Goal: Obtain resource: Download file/media

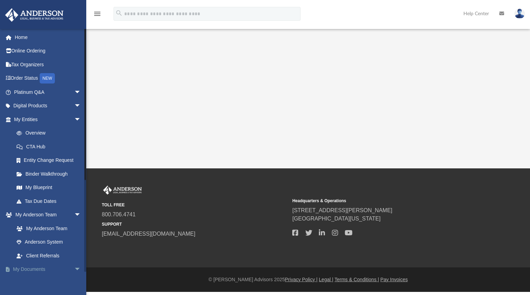
click at [48, 269] on link "My Documents arrow_drop_down" at bounding box center [48, 270] width 87 height 14
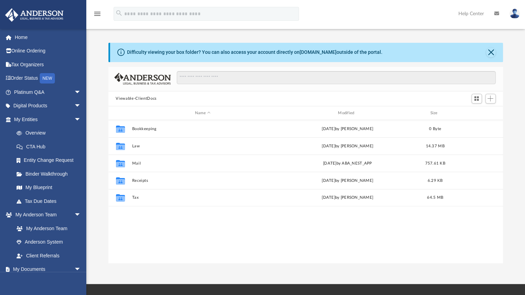
scroll to position [152, 390]
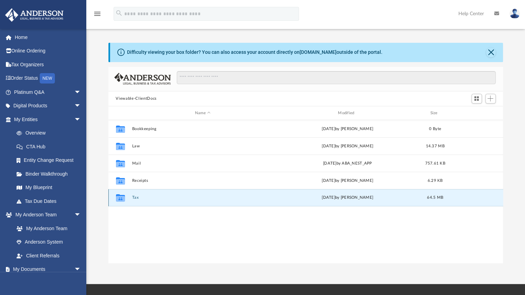
click at [136, 198] on button "Tax" at bounding box center [203, 198] width 142 height 4
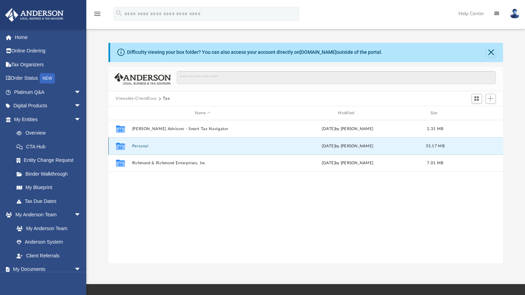
click at [136, 145] on button "Personal" at bounding box center [203, 146] width 142 height 4
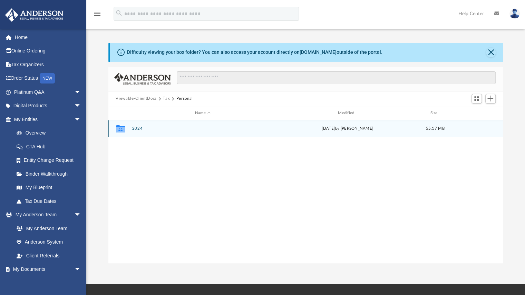
click at [138, 129] on button "2024" at bounding box center [203, 129] width 142 height 4
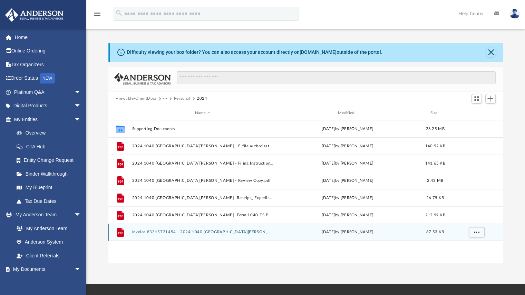
click at [158, 233] on button "Invoice 83315721454 - 2024 1040 [GEOGRAPHIC_DATA][PERSON_NAME]pdf" at bounding box center [203, 232] width 142 height 4
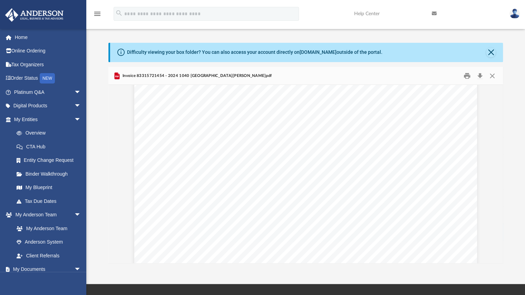
scroll to position [0, 0]
click at [491, 74] on button "Close" at bounding box center [492, 75] width 12 height 11
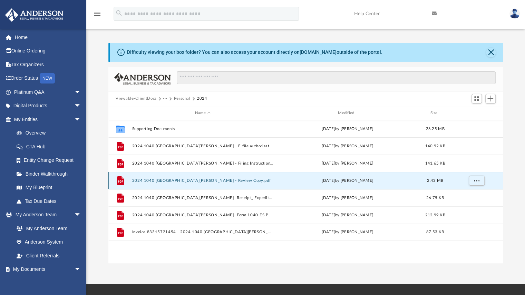
click at [164, 180] on button "2024 1040 [GEOGRAPHIC_DATA][PERSON_NAME] - Review Copy.pdf" at bounding box center [203, 181] width 142 height 4
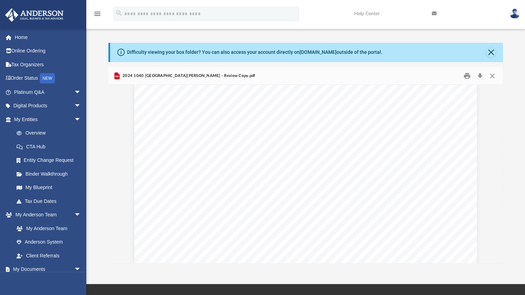
scroll to position [3955, 0]
click at [501, 259] on iframe "To enrich screen reader interactions, please activate Accessibility in Grammarl…" at bounding box center [486, 273] width 62 height 28
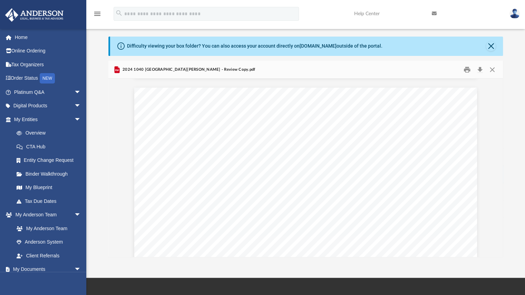
scroll to position [7, 0]
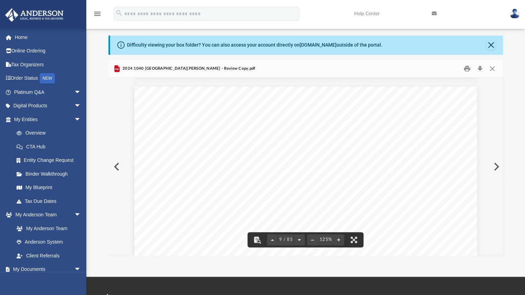
click at [298, 239] on button "File preview" at bounding box center [299, 239] width 11 height 15
click at [299, 239] on button "File preview" at bounding box center [301, 239] width 11 height 15
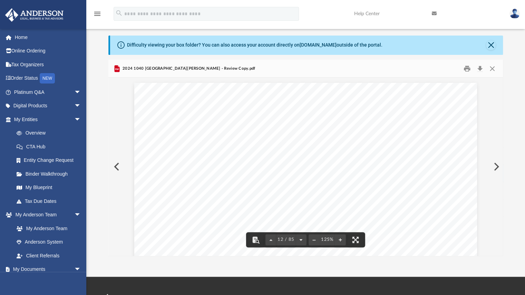
click at [300, 238] on button "File preview" at bounding box center [301, 239] width 11 height 15
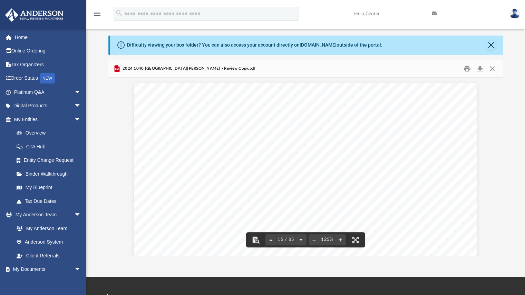
click at [300, 238] on button "File preview" at bounding box center [301, 239] width 11 height 15
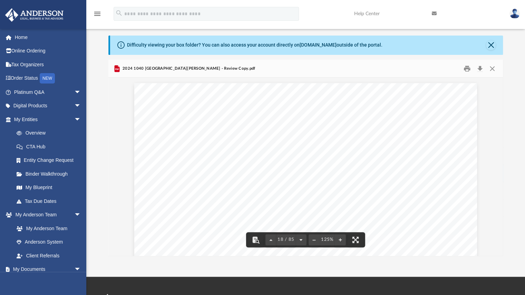
click at [300, 238] on button "File preview" at bounding box center [301, 239] width 11 height 15
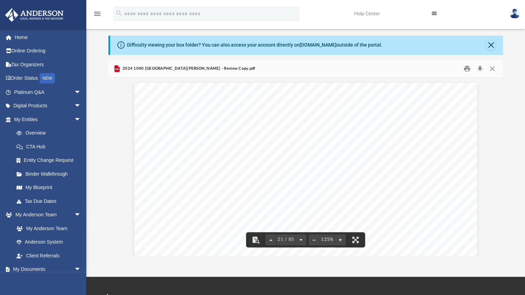
click at [300, 238] on button "File preview" at bounding box center [301, 239] width 11 height 15
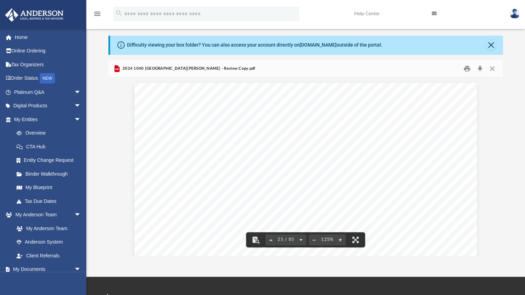
click at [300, 238] on button "File preview" at bounding box center [301, 239] width 11 height 15
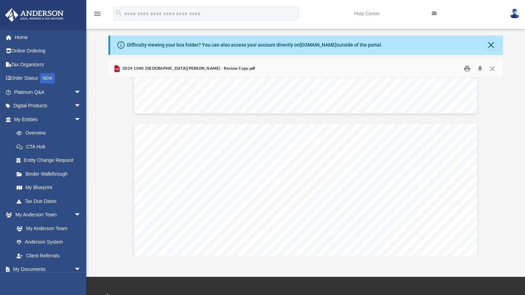
scroll to position [15324, 0]
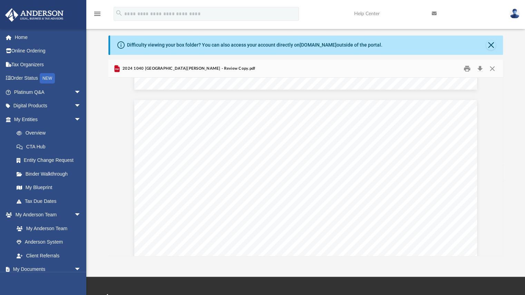
click at [501, 254] on div "Scroll to top vertical_align_top" at bounding box center [506, 258] width 15 height 15
click at [500, 252] on div "Scroll to top vertical_align_top" at bounding box center [506, 258] width 15 height 15
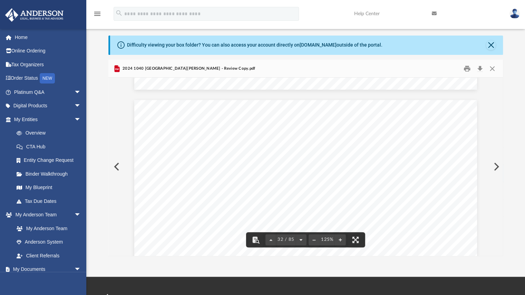
click at [300, 239] on button "File preview" at bounding box center [301, 239] width 11 height 15
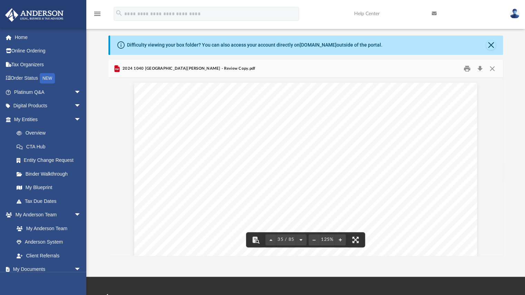
scroll to position [16826, 0]
click at [300, 239] on button "File preview" at bounding box center [301, 239] width 11 height 15
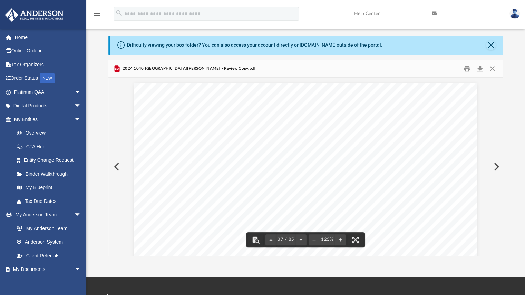
click at [500, 252] on div "Scroll to top vertical_align_top" at bounding box center [506, 258] width 15 height 15
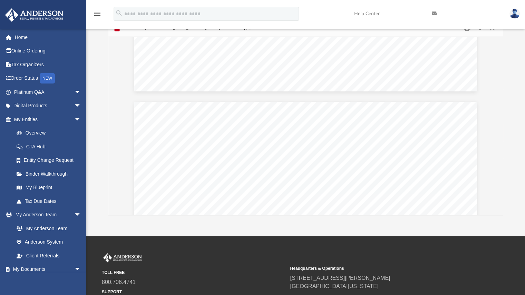
scroll to position [19249, 0]
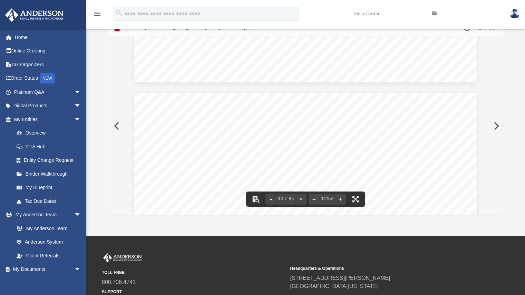
drag, startPoint x: 499, startPoint y: 118, endPoint x: 499, endPoint y: 114, distance: 4.2
click at [499, 114] on div "410638 [DATE] Tax Year [DATE] Tax Year [DATE] Increase (Decrease) Description B…" at bounding box center [305, 126] width 395 height 178
drag, startPoint x: 500, startPoint y: 118, endPoint x: 500, endPoint y: 109, distance: 8.3
click at [500, 109] on div "410638 [DATE] Tax Year [DATE] Tax Year [DATE] Increase (Decrease) Description B…" at bounding box center [305, 126] width 395 height 178
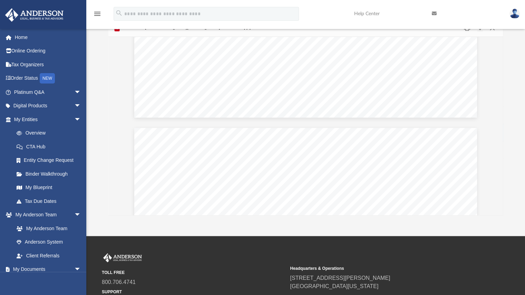
scroll to position [17725, 0]
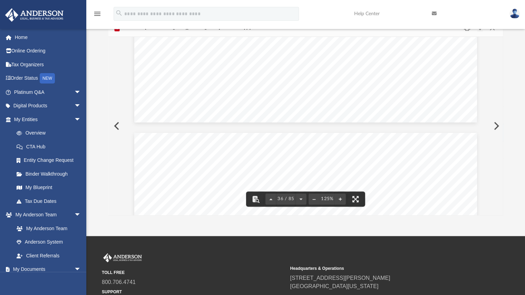
click at [319, 155] on span "Supplemental Income and Loss" at bounding box center [314, 158] width 120 height 8
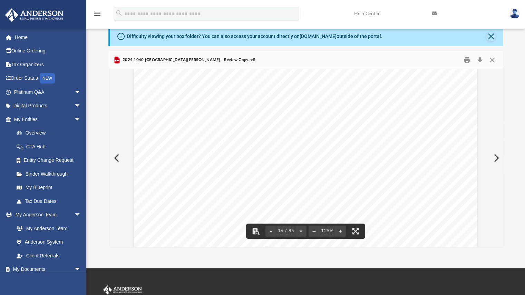
scroll to position [0, 0]
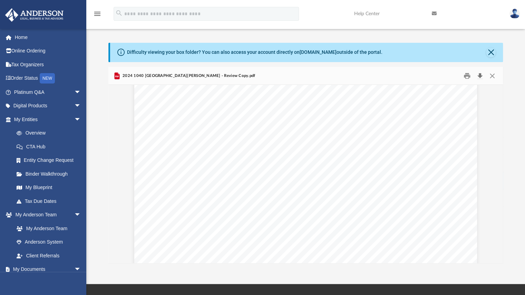
click at [479, 76] on button "Download" at bounding box center [480, 75] width 12 height 11
